Goal: Task Accomplishment & Management: Complete application form

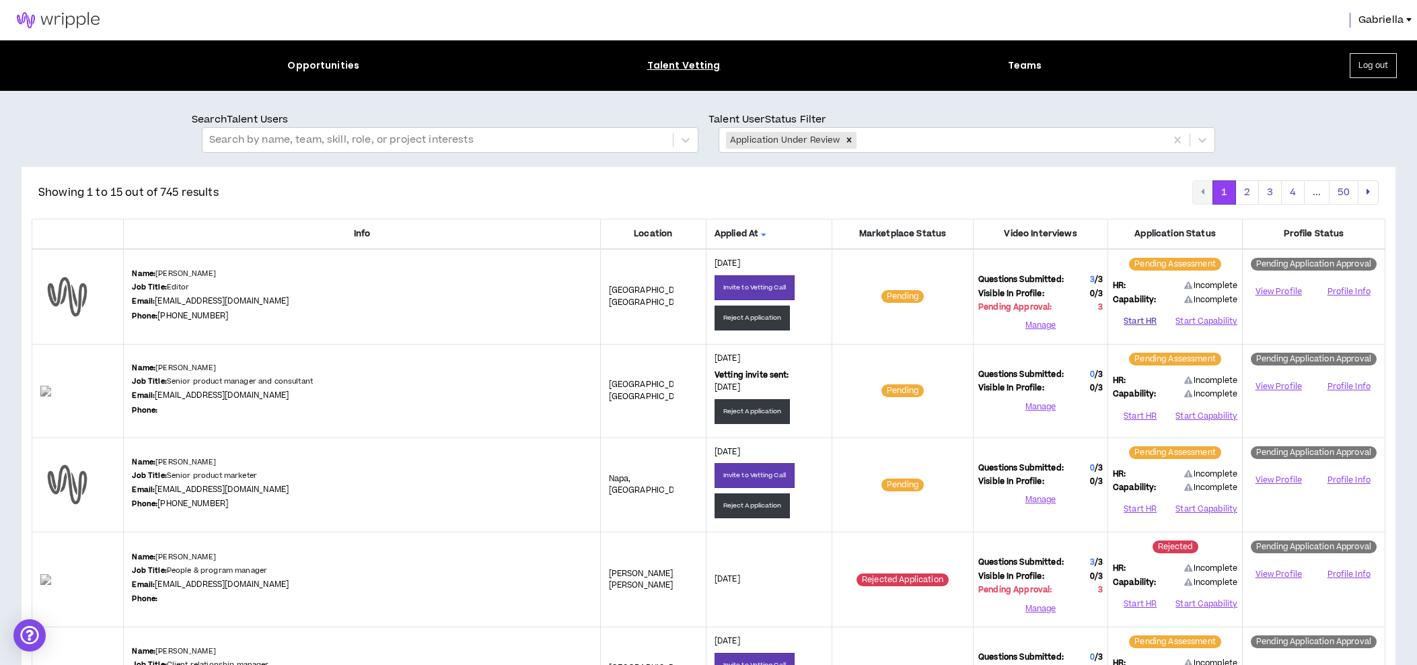
click at [1142, 320] on button "Start HR" at bounding box center [1140, 321] width 54 height 20
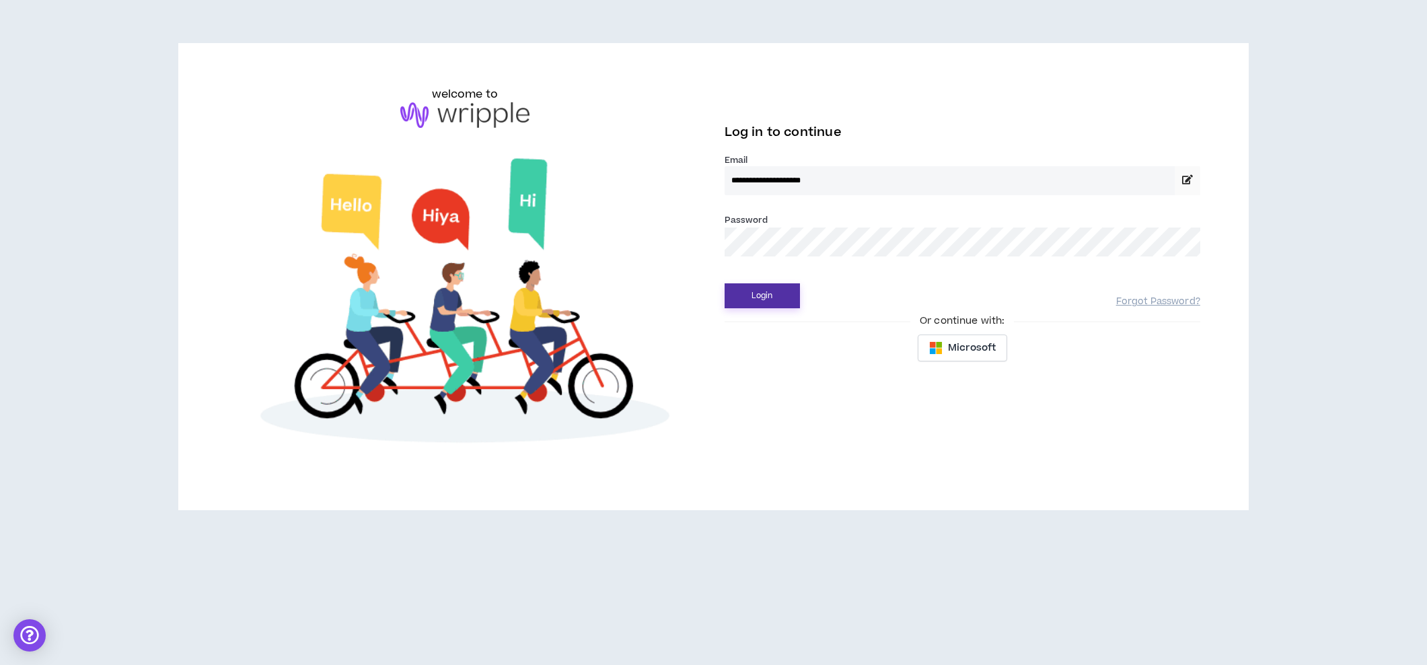
click at [756, 294] on button "Login" at bounding box center [761, 295] width 75 height 25
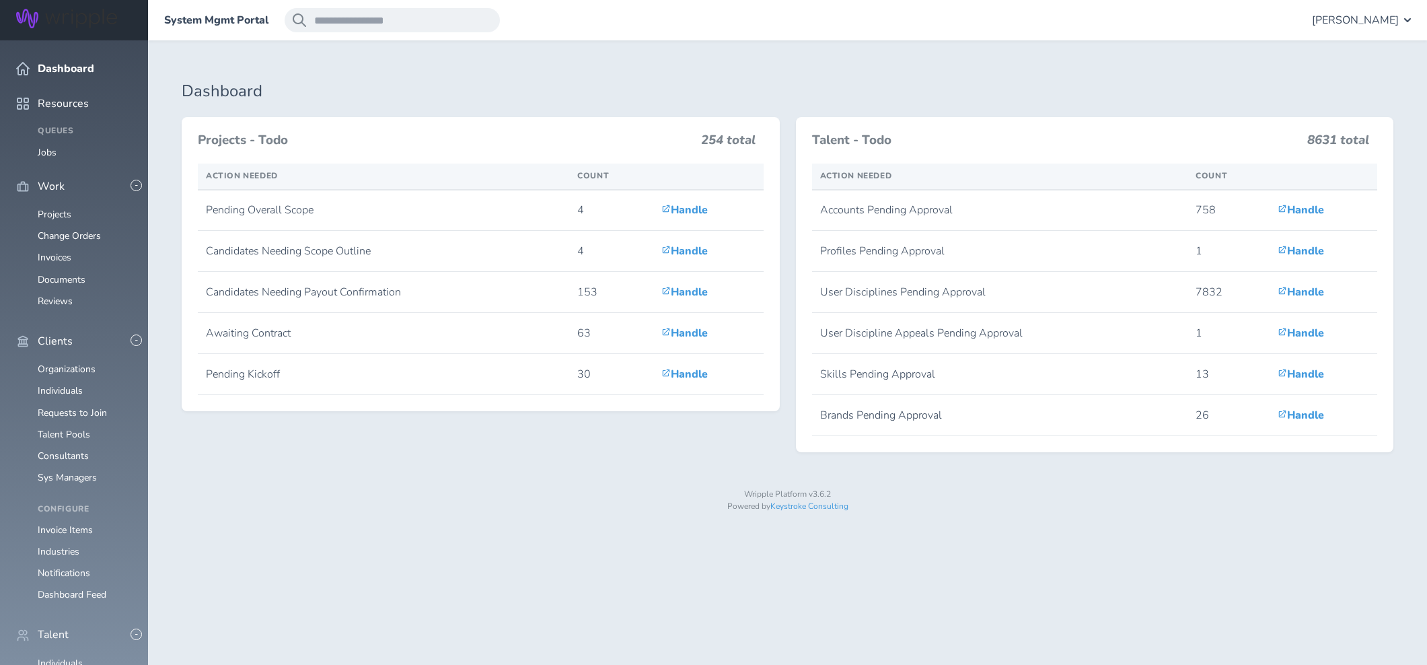
click at [1374, 14] on span "[PERSON_NAME]" at bounding box center [1355, 20] width 87 height 12
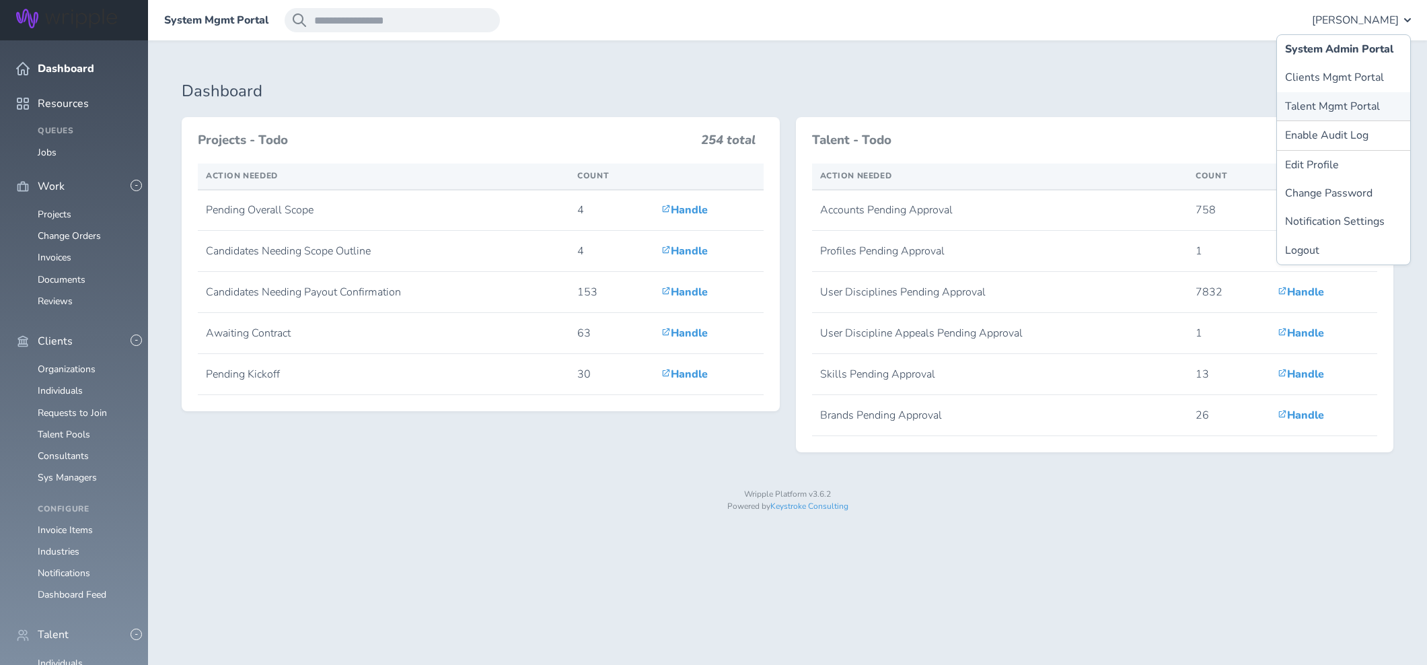
click at [1333, 114] on link "Talent Mgmt Portal" at bounding box center [1343, 106] width 133 height 28
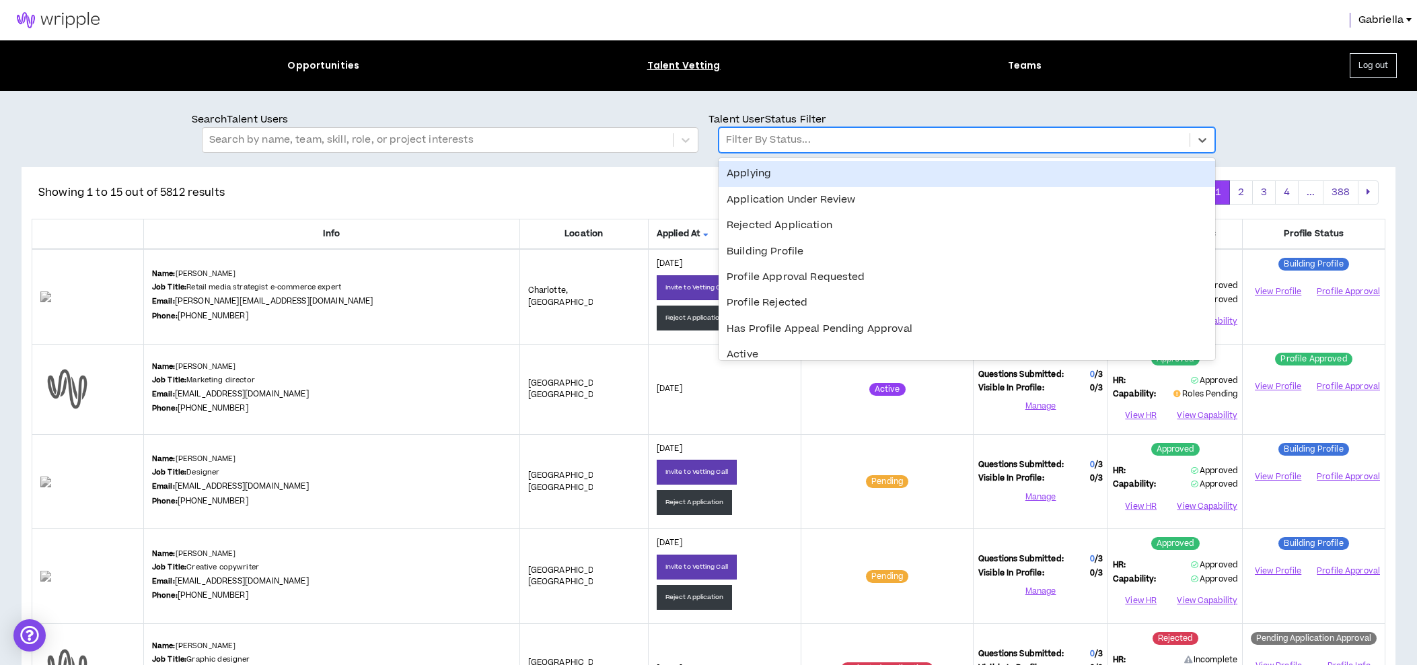
click at [765, 143] on div at bounding box center [954, 139] width 457 height 17
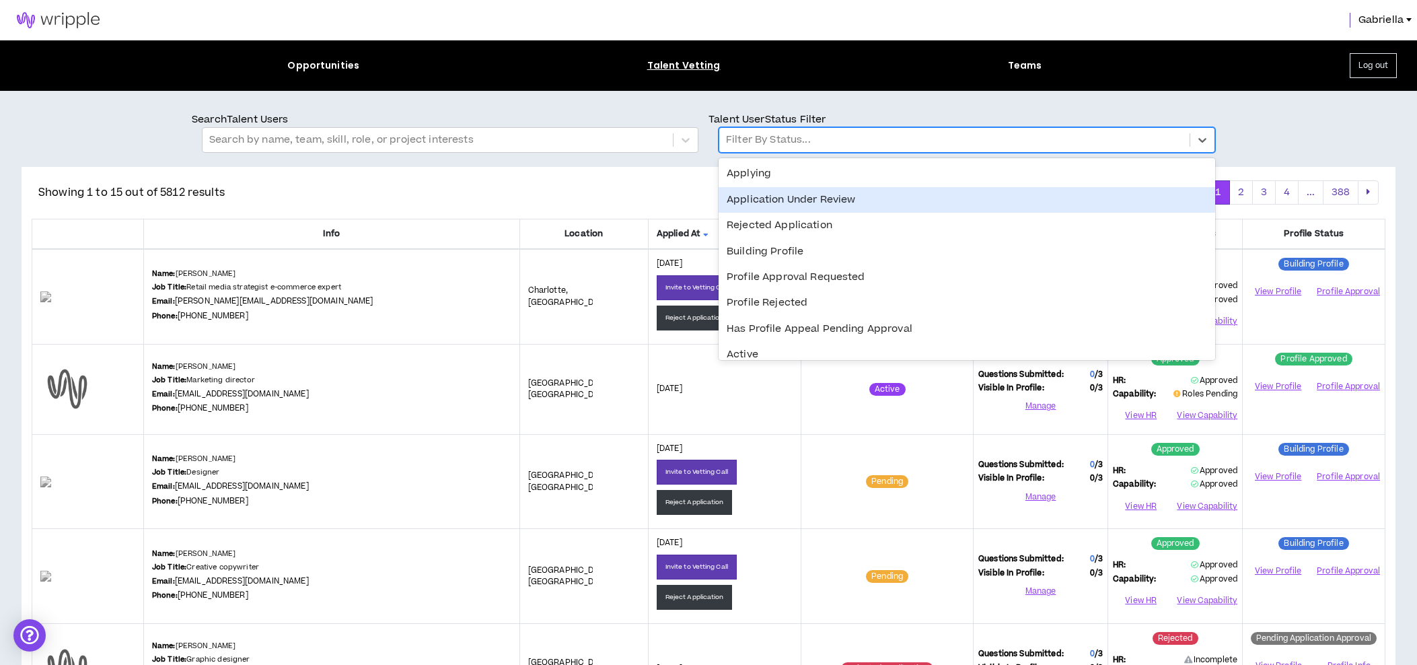
click at [777, 203] on div "Application Under Review" at bounding box center [966, 200] width 496 height 26
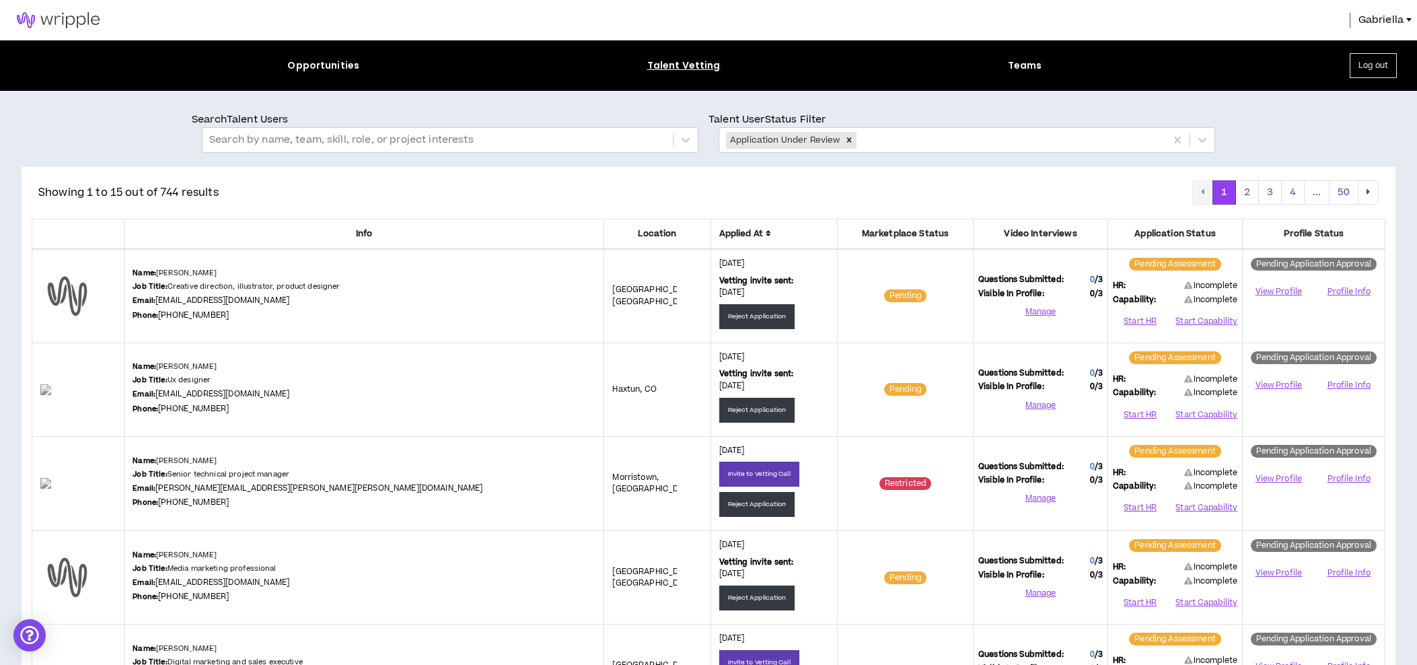
click at [765, 233] on icon at bounding box center [767, 233] width 5 height 8
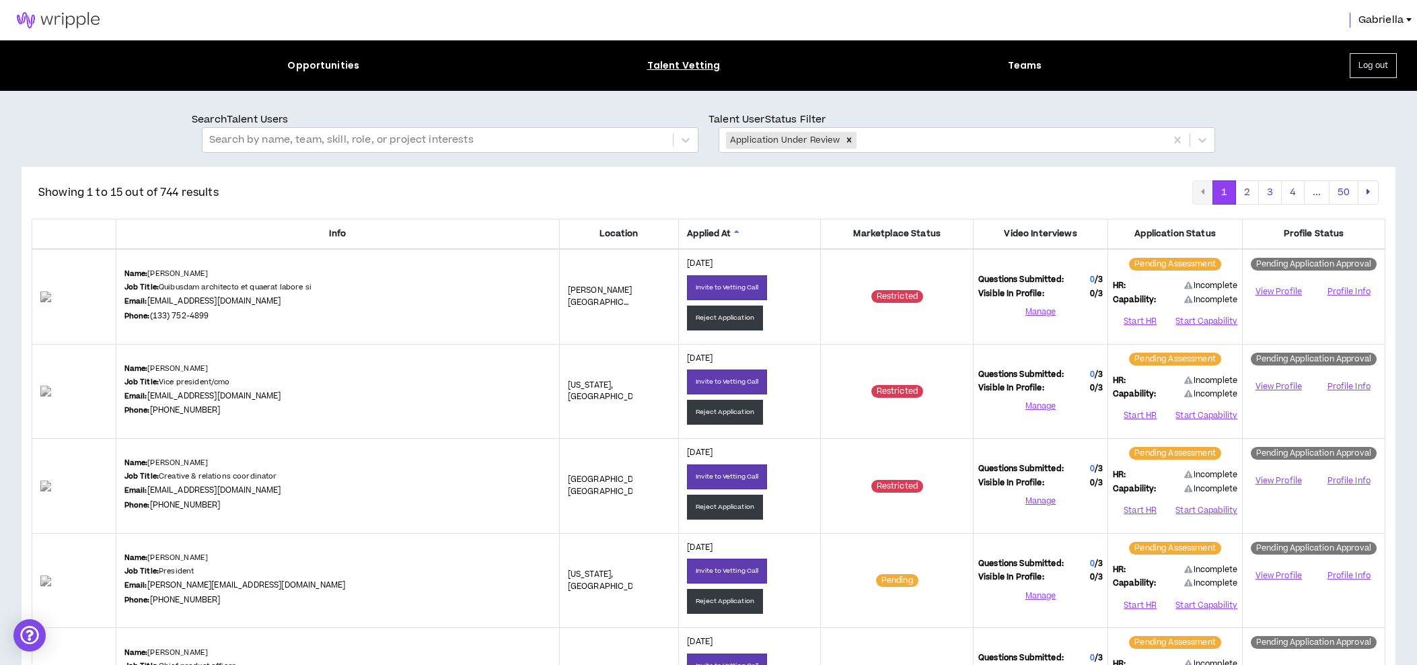
click at [734, 231] on icon at bounding box center [736, 233] width 5 height 8
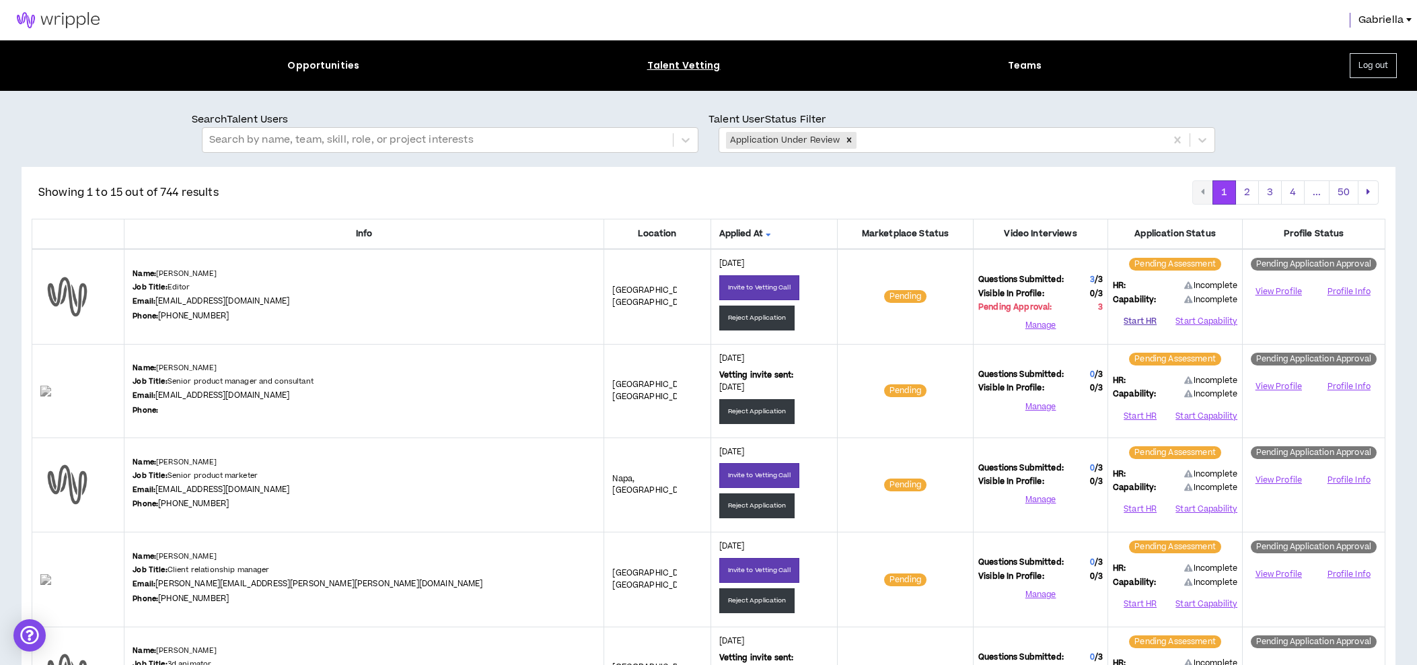
click at [1123, 320] on button "Start HR" at bounding box center [1140, 321] width 54 height 20
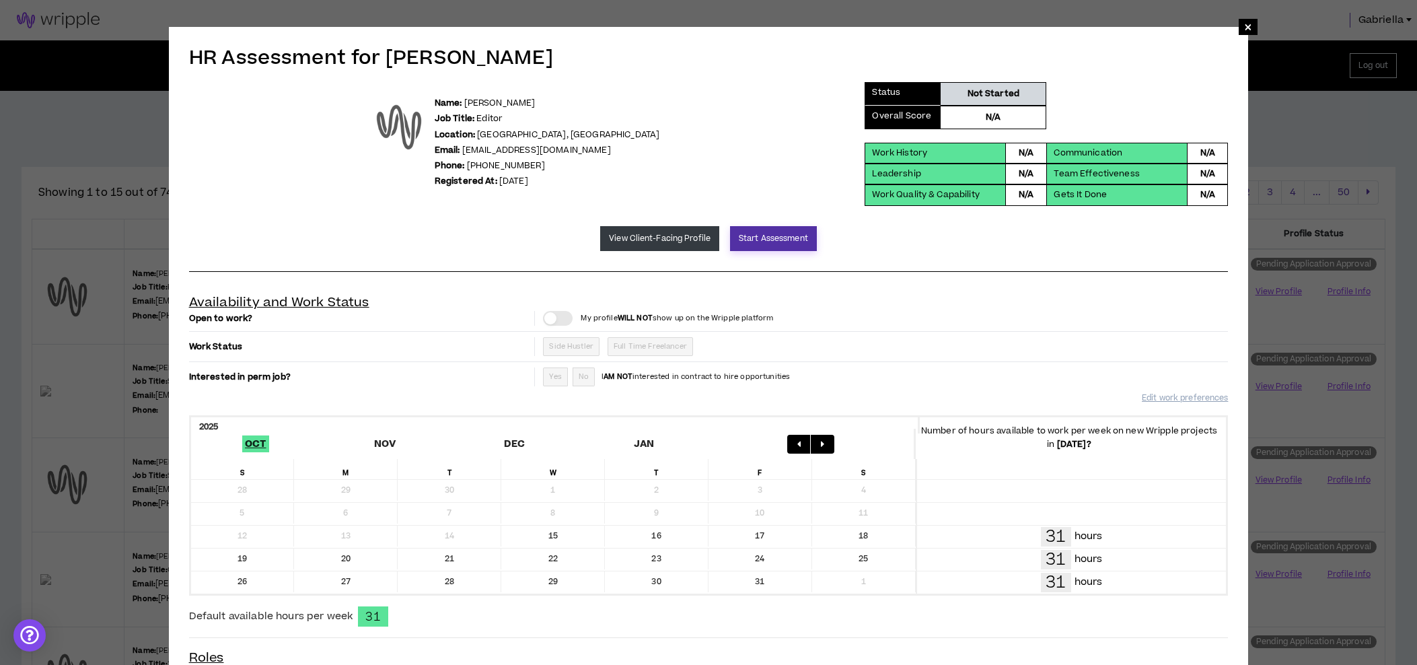
click at [777, 239] on button "Start Assessment" at bounding box center [773, 238] width 87 height 25
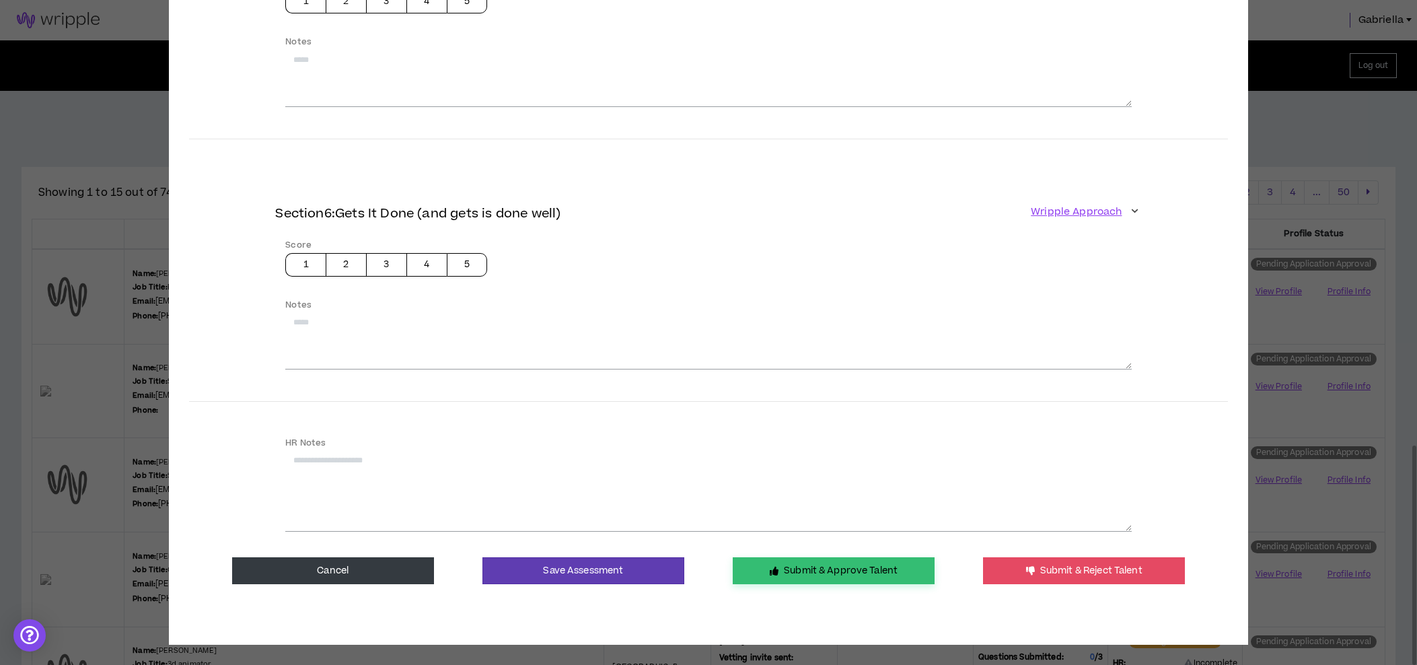
click at [827, 560] on button "Submit & Approve Talent" at bounding box center [834, 570] width 202 height 27
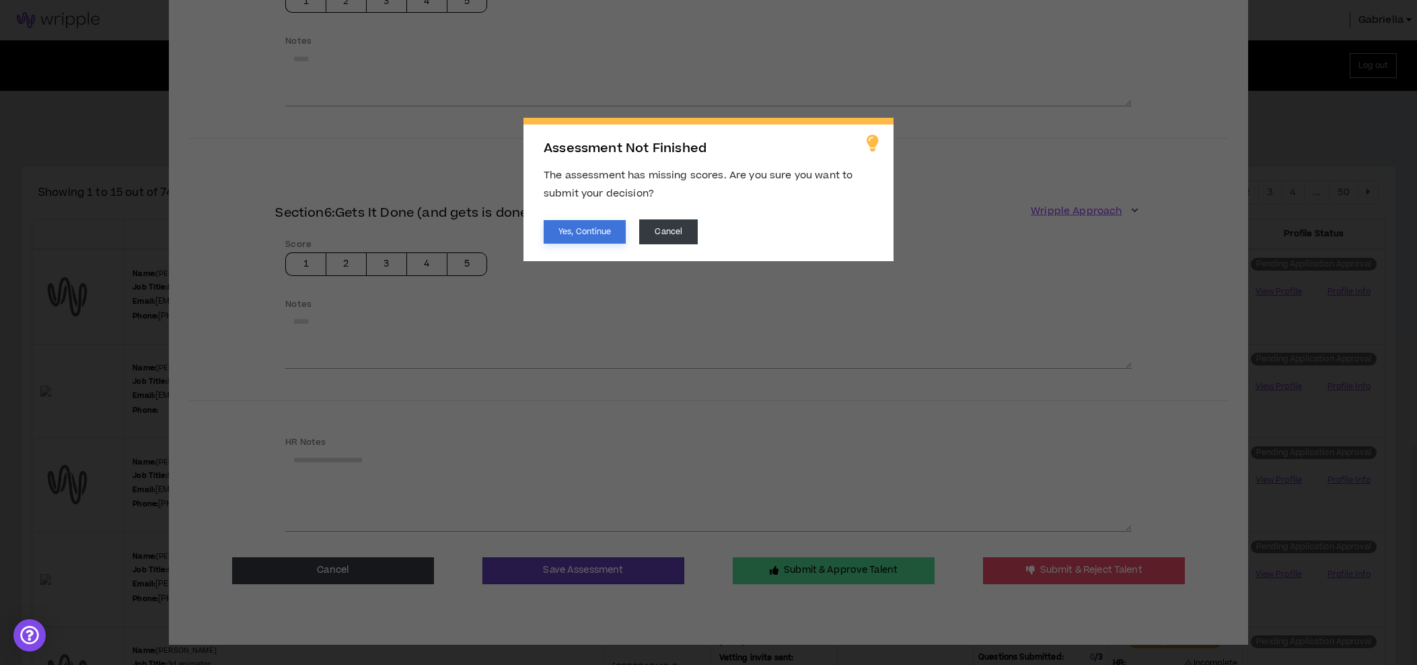
click at [576, 235] on button "Yes, Continue" at bounding box center [585, 232] width 82 height 24
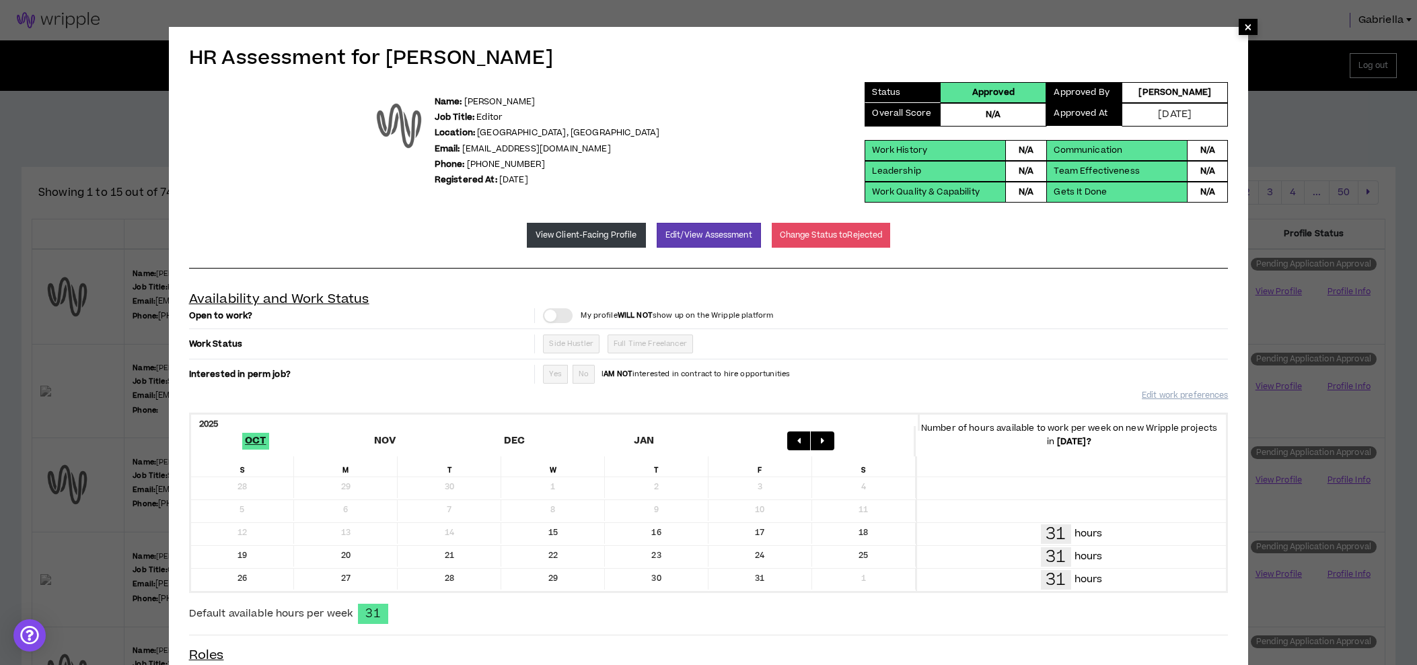
click at [1248, 32] on span "×" at bounding box center [1248, 27] width 8 height 16
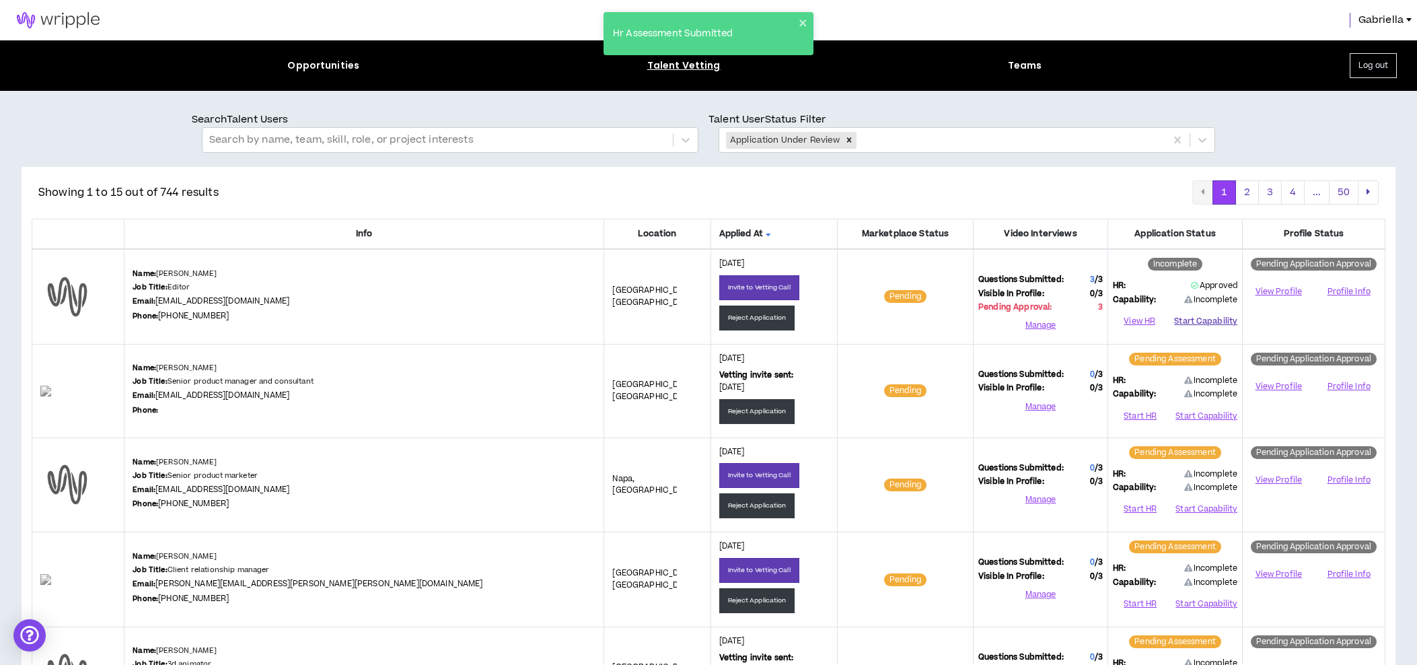
click at [1201, 322] on button "Start Capability" at bounding box center [1205, 321] width 63 height 20
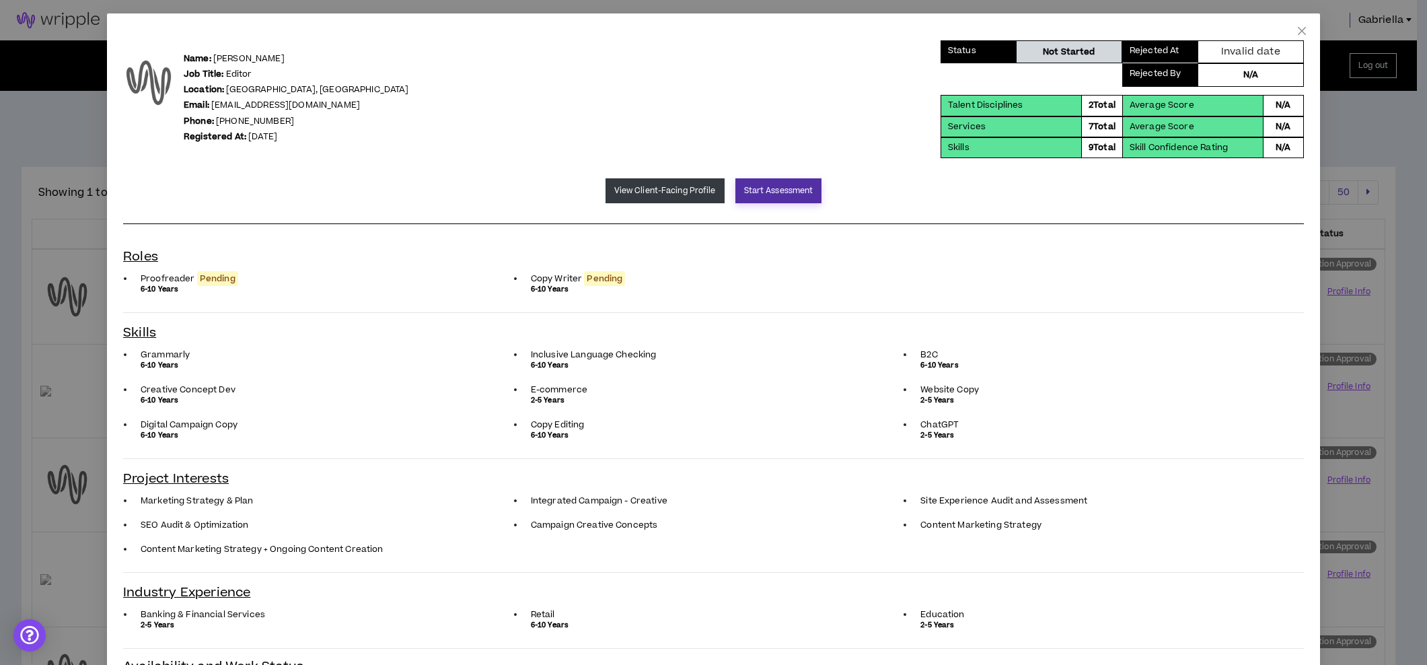
click at [785, 187] on button "Start Assessment" at bounding box center [778, 190] width 87 height 25
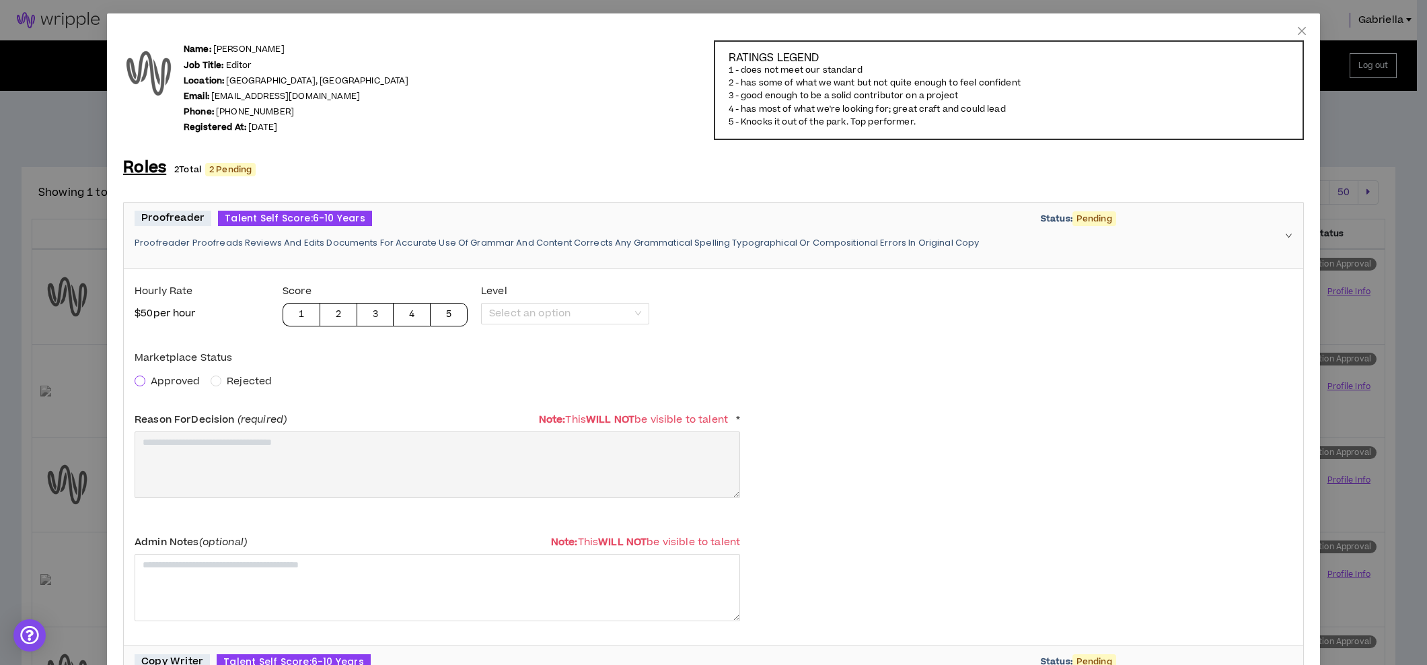
click at [137, 383] on span at bounding box center [140, 380] width 11 height 11
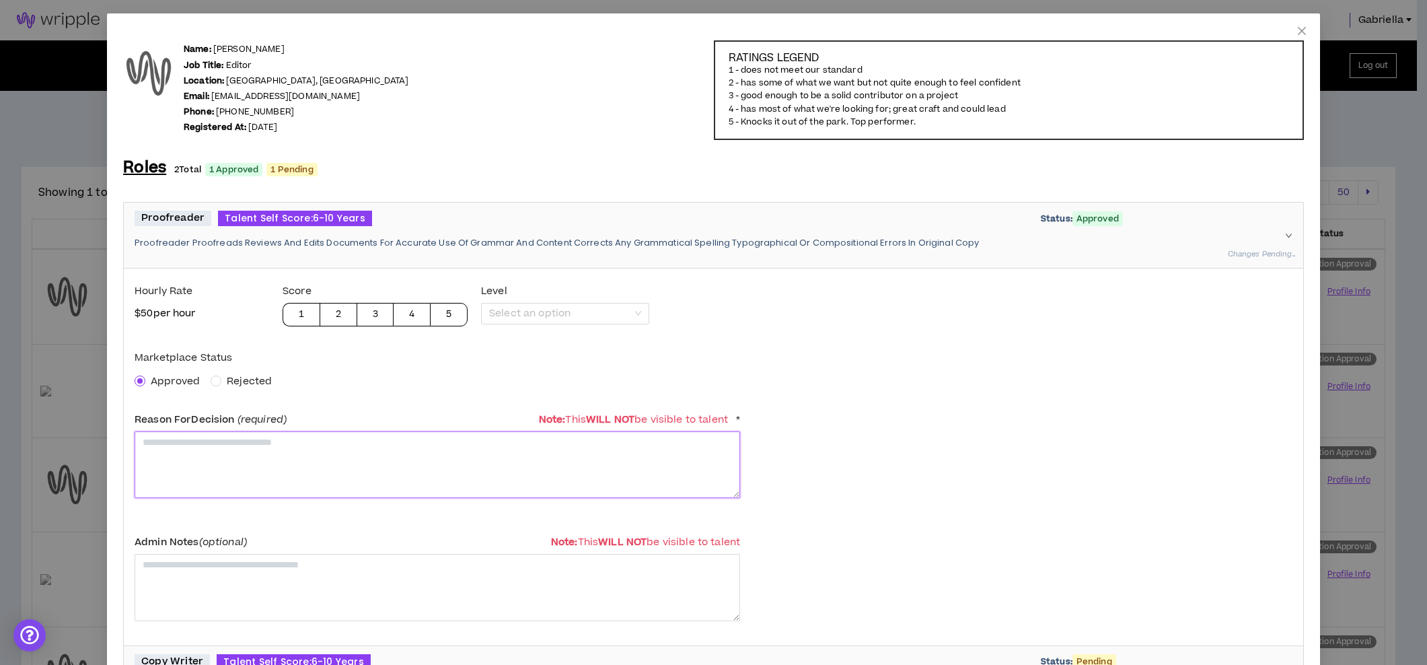
click at [205, 452] on textarea at bounding box center [437, 464] width 605 height 67
click at [247, 445] on textarea "**********" at bounding box center [437, 464] width 605 height 67
drag, startPoint x: 206, startPoint y: 439, endPoint x: 108, endPoint y: 426, distance: 98.4
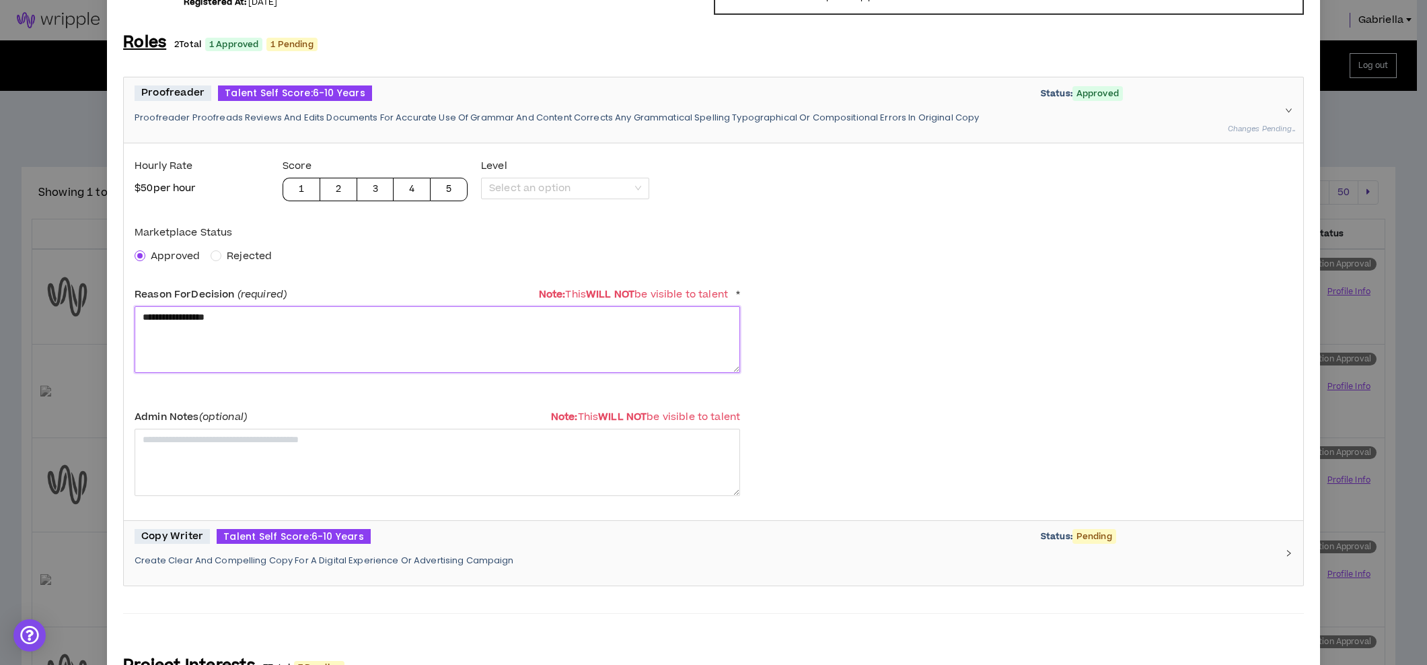
scroll to position [378, 0]
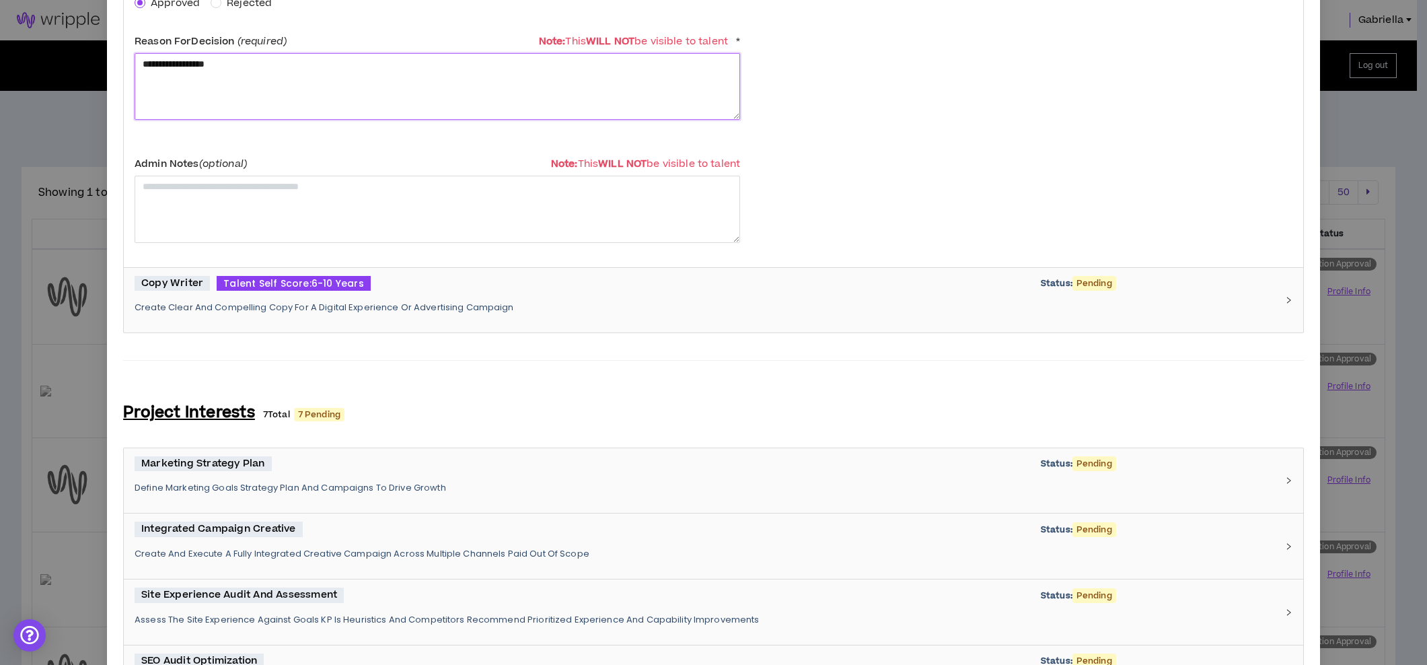
type textarea "**********"
click at [219, 312] on div "Copy Writer Talent Self Score: 6-10 Years Status: Pending Create Clear And Comp…" at bounding box center [706, 300] width 1142 height 49
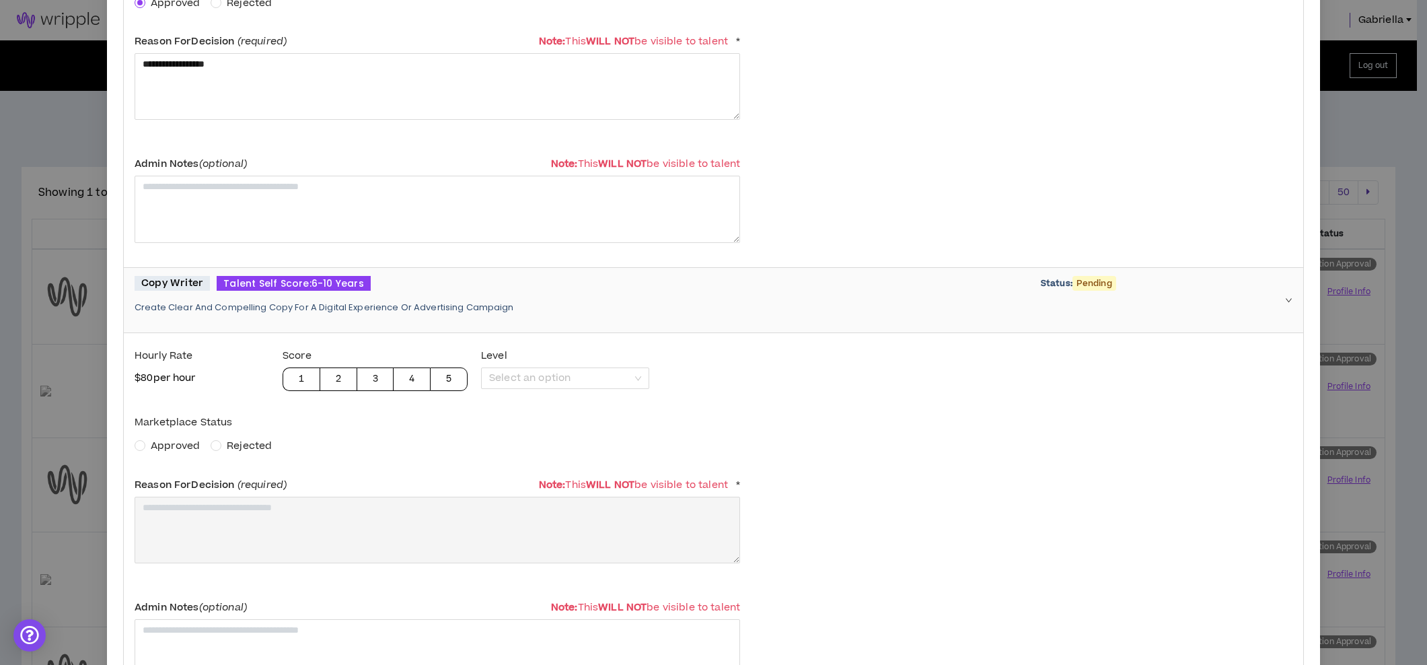
click at [165, 448] on span "Approved" at bounding box center [175, 446] width 49 height 14
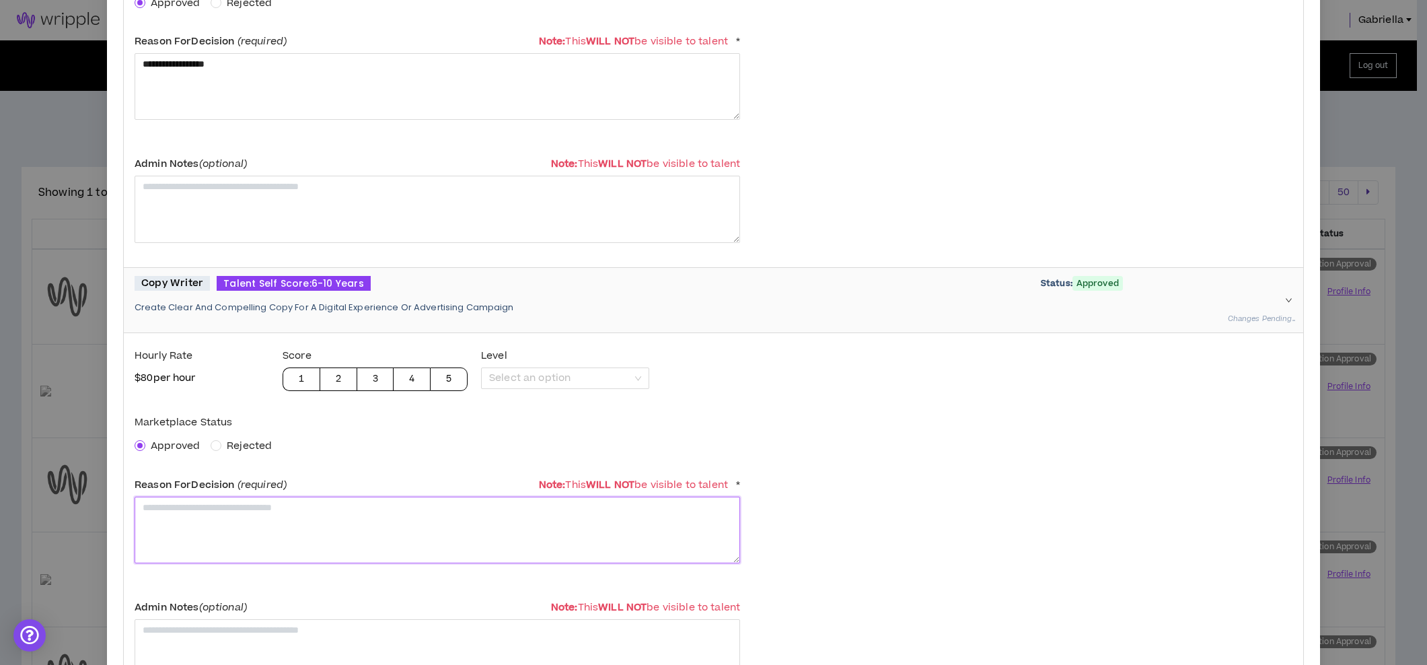
click at [189, 510] on textarea at bounding box center [437, 529] width 605 height 67
paste textarea "**********"
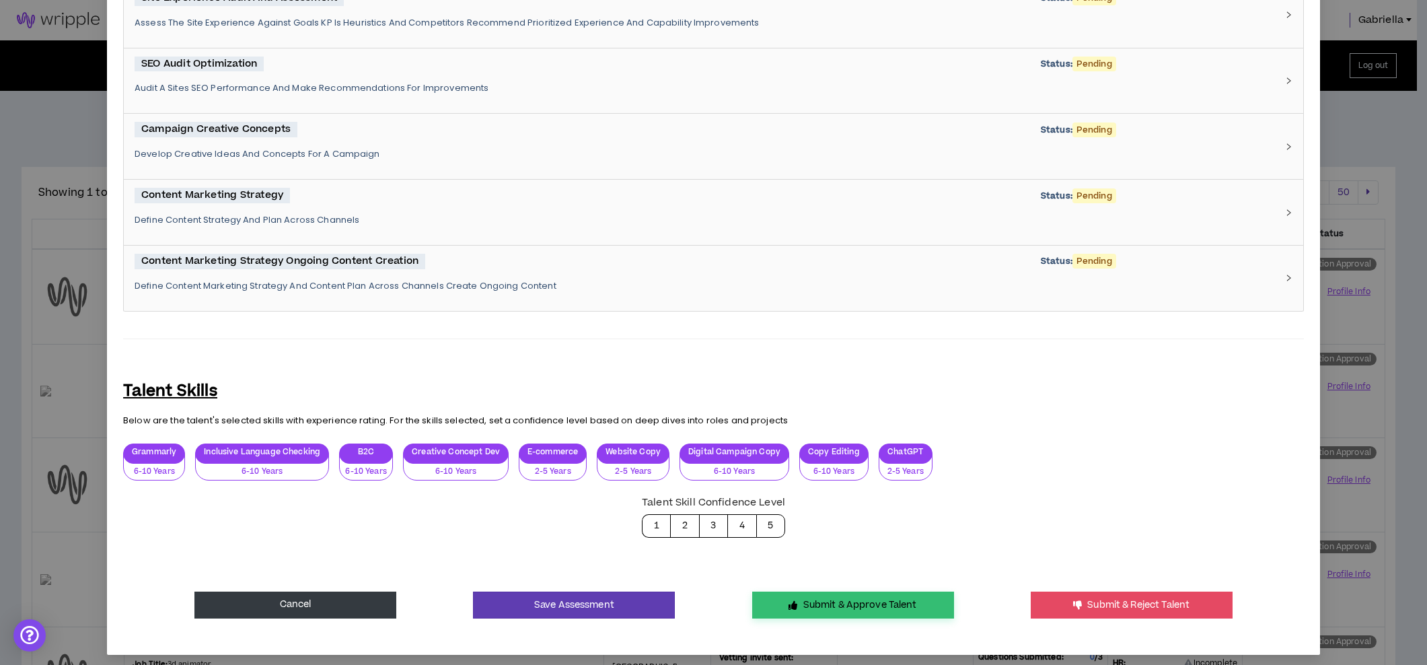
type textarea "**********"
click at [912, 595] on button "Submit & Approve Talent" at bounding box center [853, 604] width 202 height 27
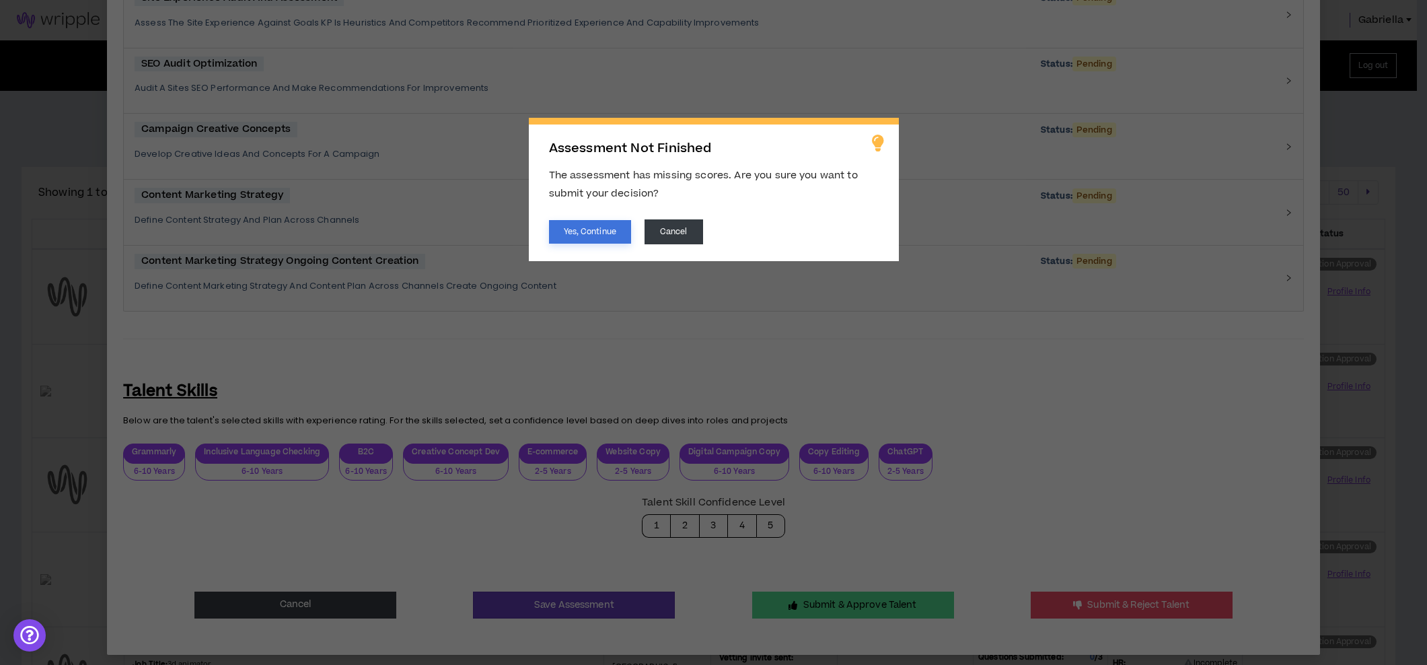
click at [592, 235] on button "Yes, Continue" at bounding box center [590, 232] width 82 height 24
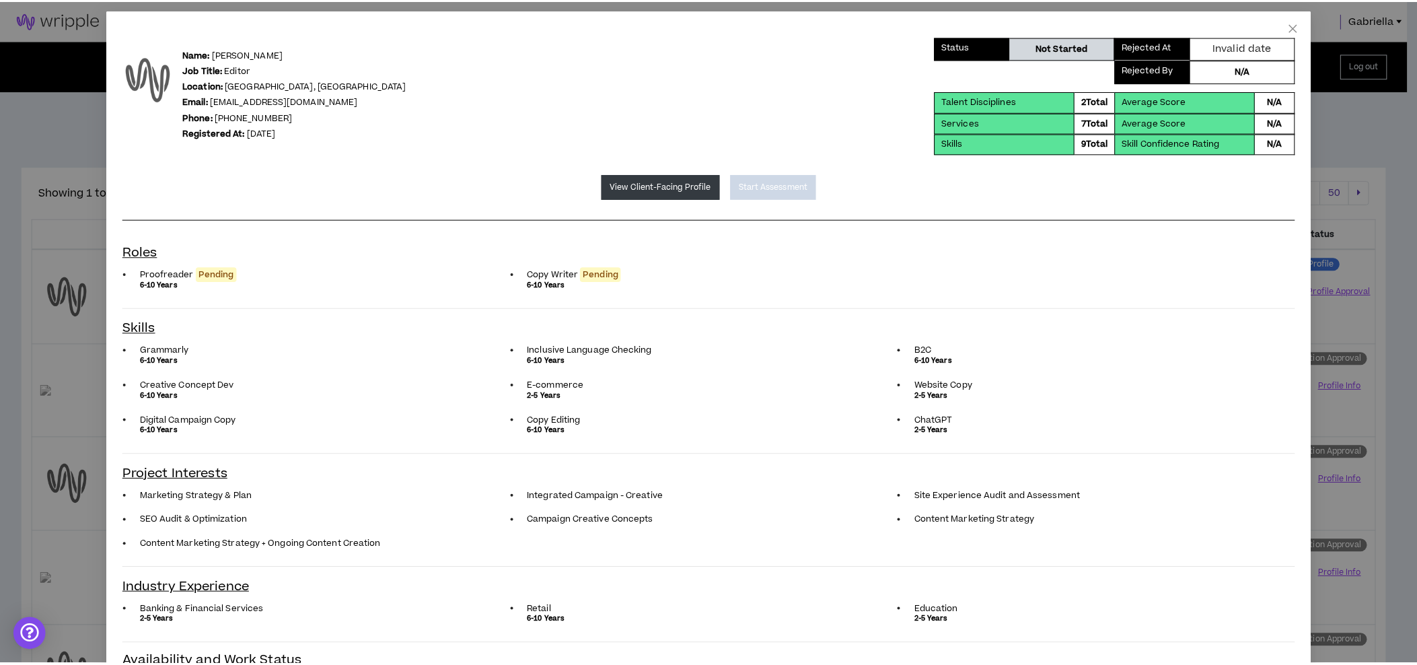
scroll to position [0, 0]
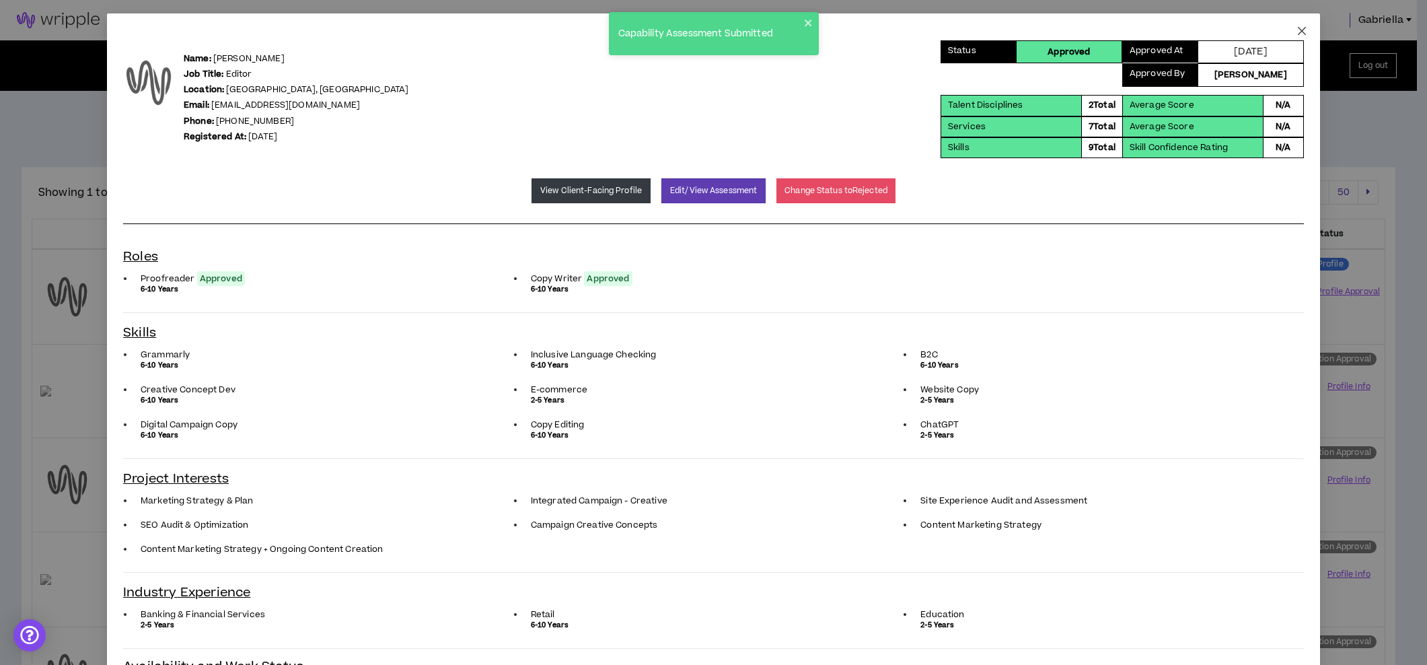
click at [1296, 32] on icon "close" at bounding box center [1301, 31] width 11 height 11
